Goal: Task Accomplishment & Management: Manage account settings

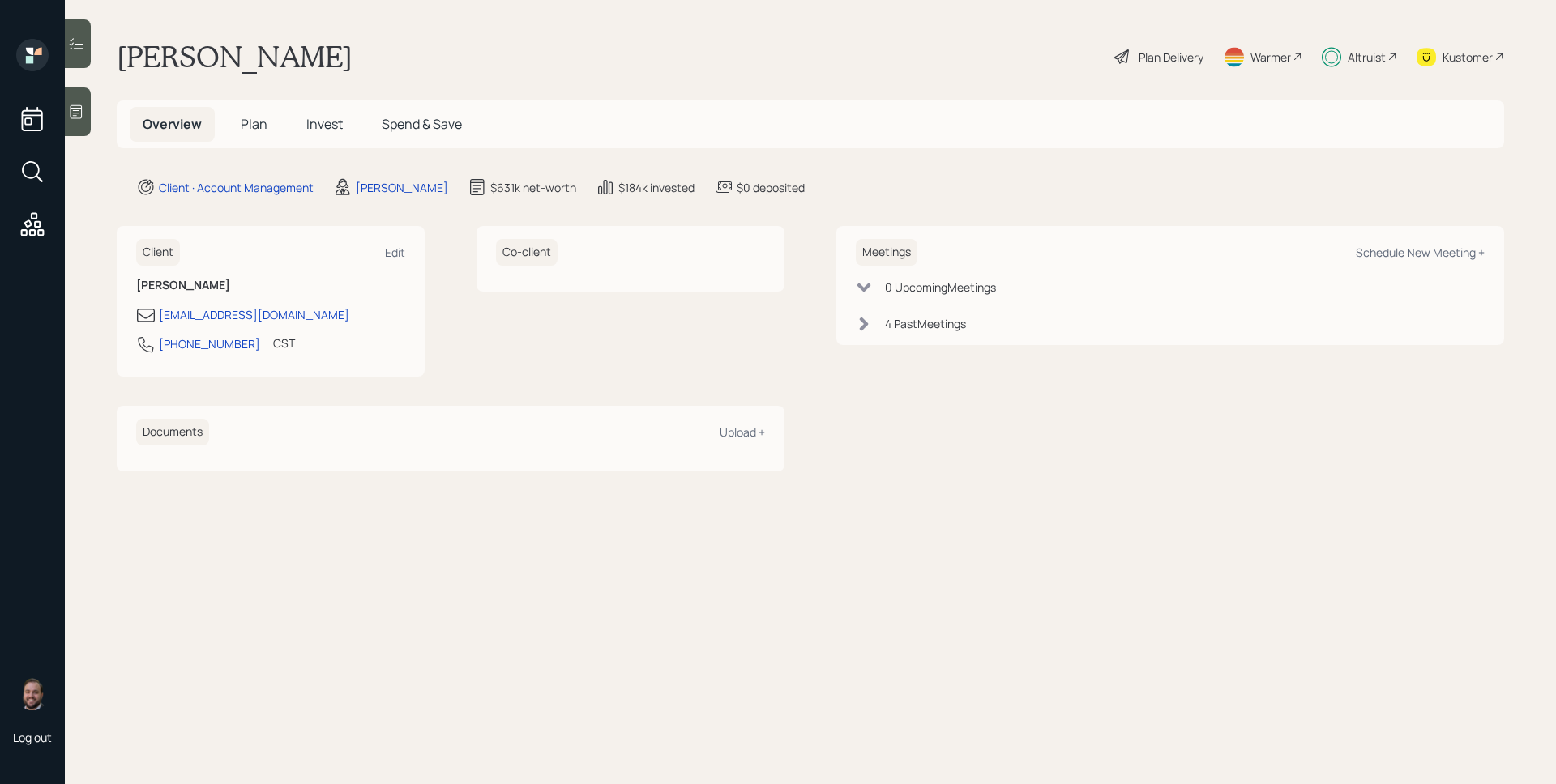
click at [328, 126] on span "Invest" at bounding box center [324, 124] width 36 height 18
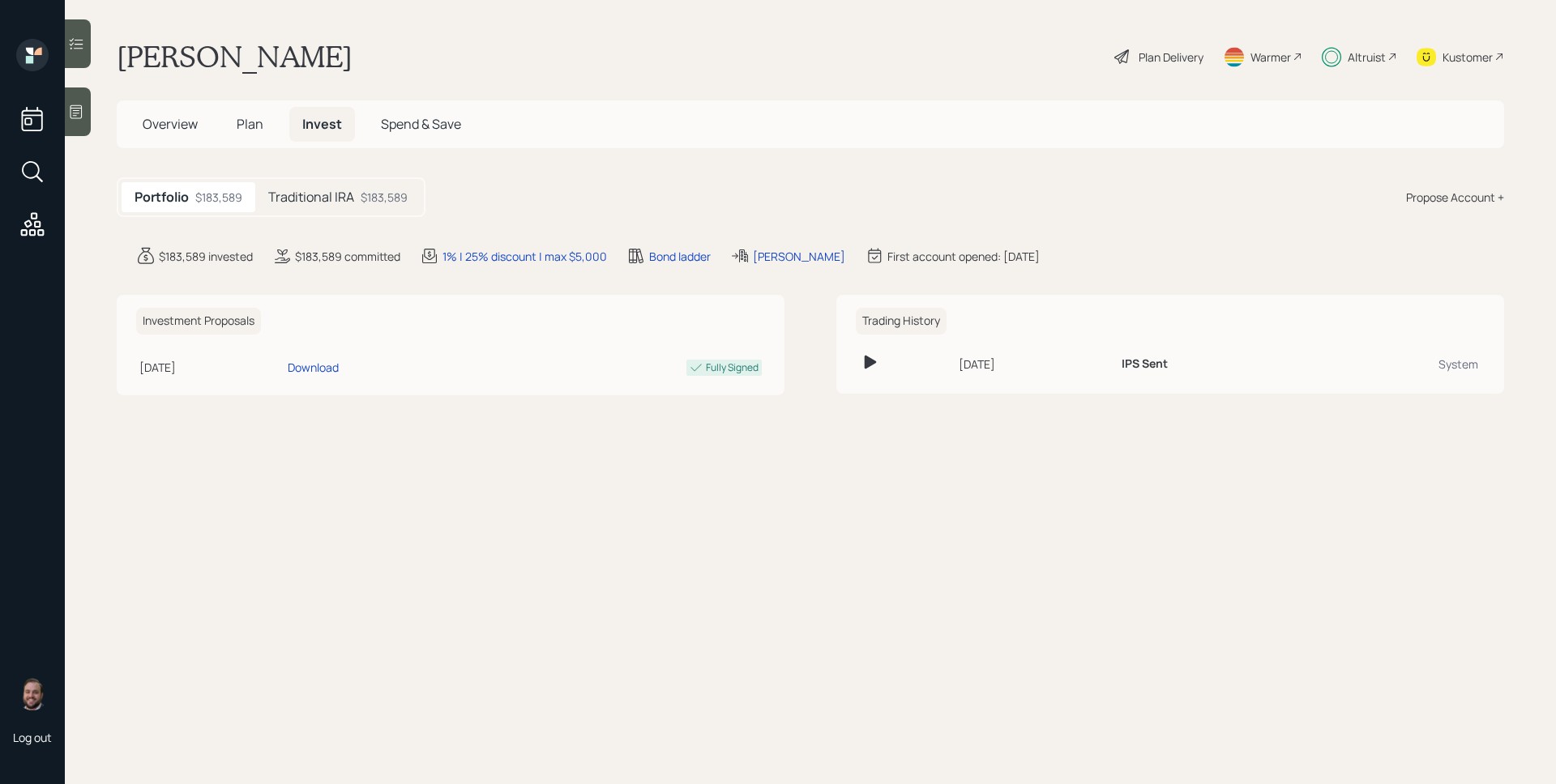
click at [390, 191] on div "$183,589" at bounding box center [385, 197] width 47 height 17
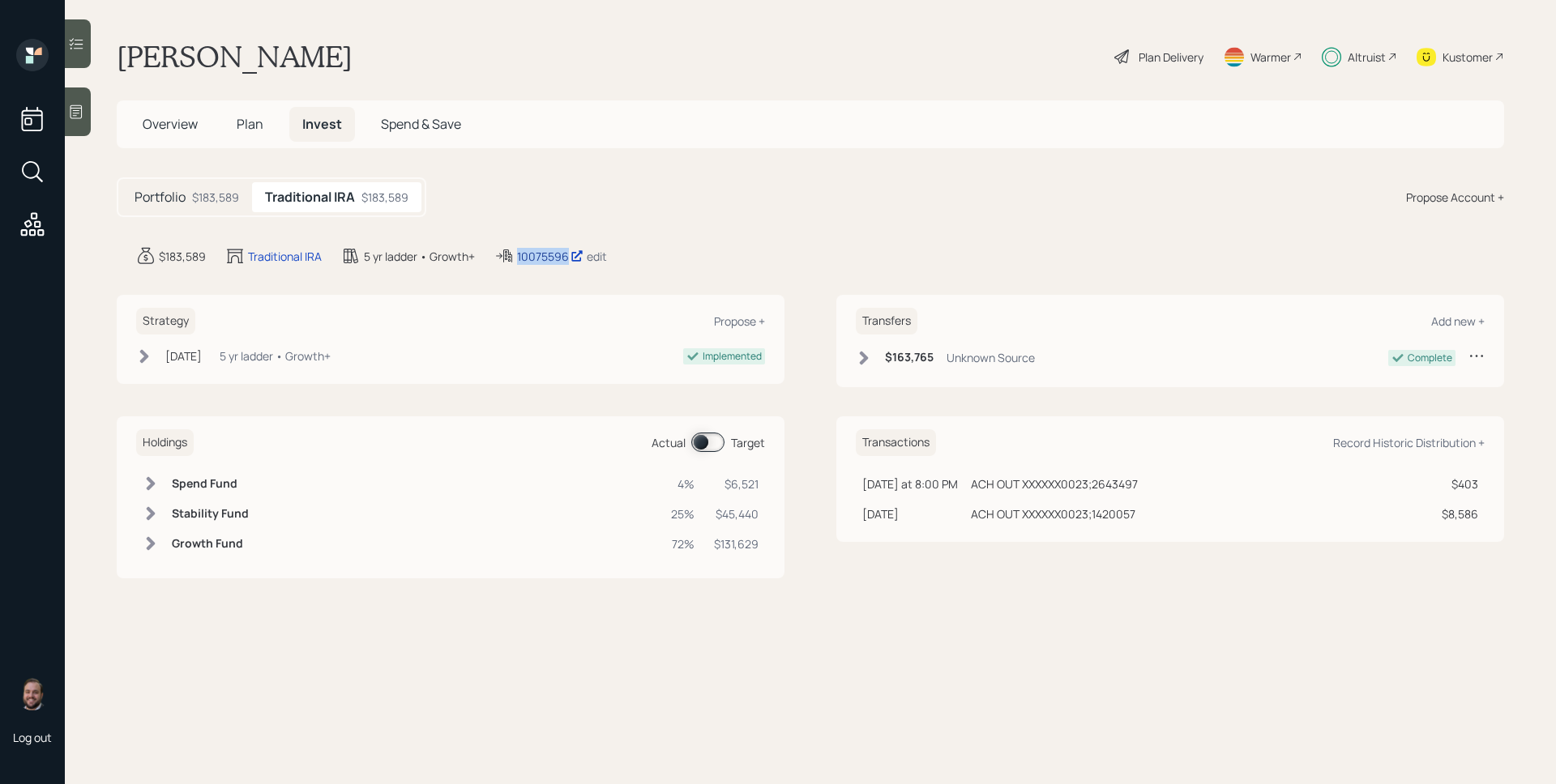
drag, startPoint x: 512, startPoint y: 257, endPoint x: 570, endPoint y: 255, distance: 58.0
click at [570, 256] on div "10075596 edit" at bounding box center [551, 256] width 113 height 19
copy div "10075596"
